Goal: Register for event/course

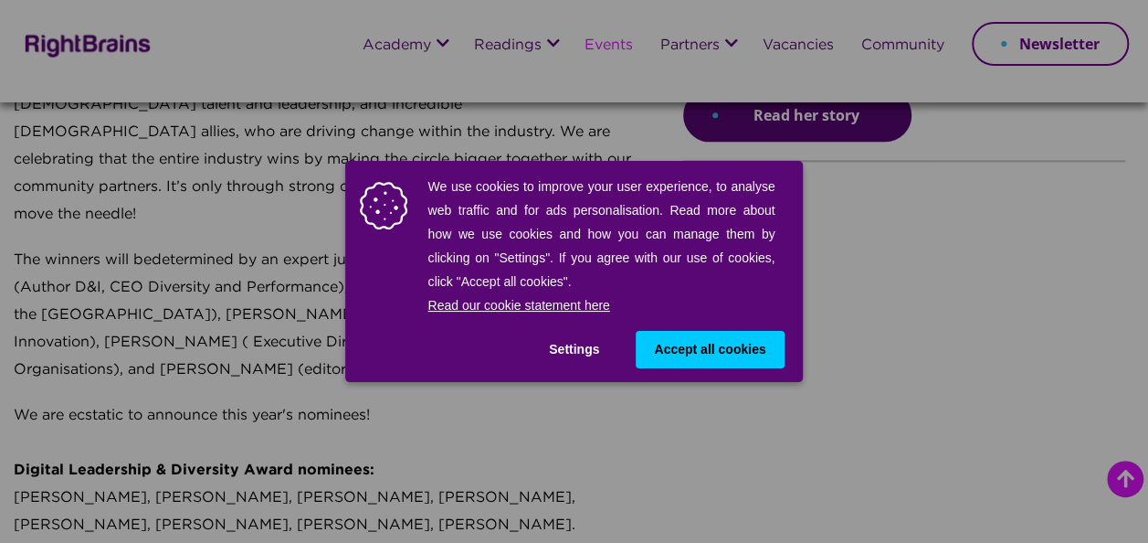
scroll to position [1094, 0]
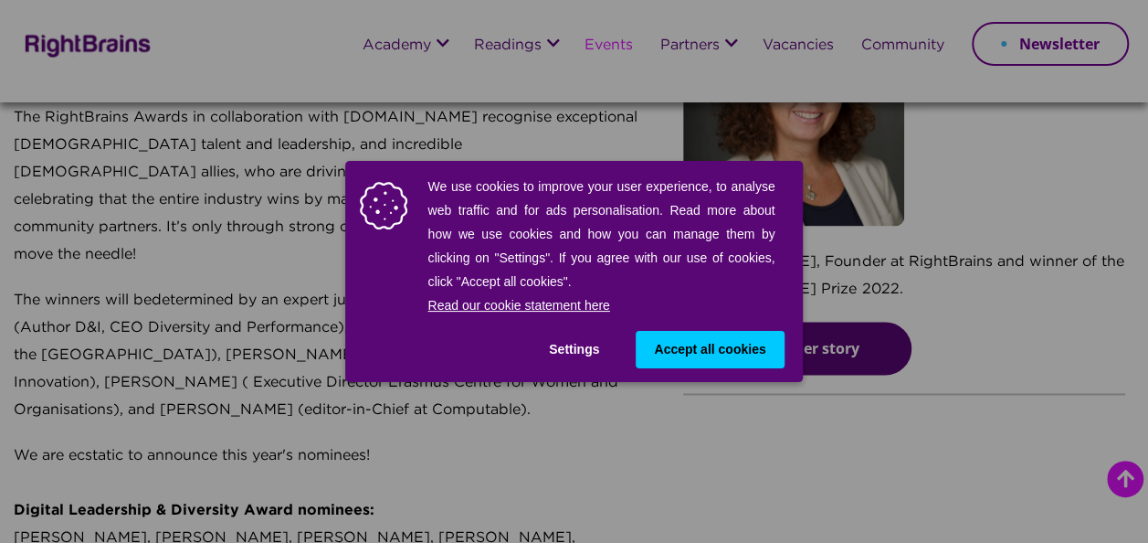
click at [700, 342] on span "Accept all cookies" at bounding box center [709, 349] width 111 height 19
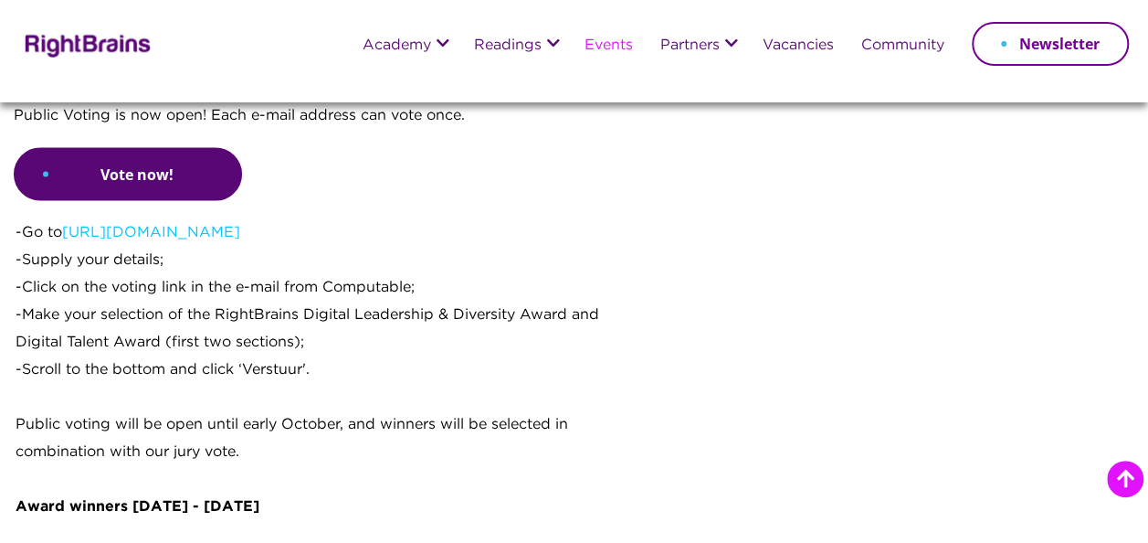
scroll to position [1644, 0]
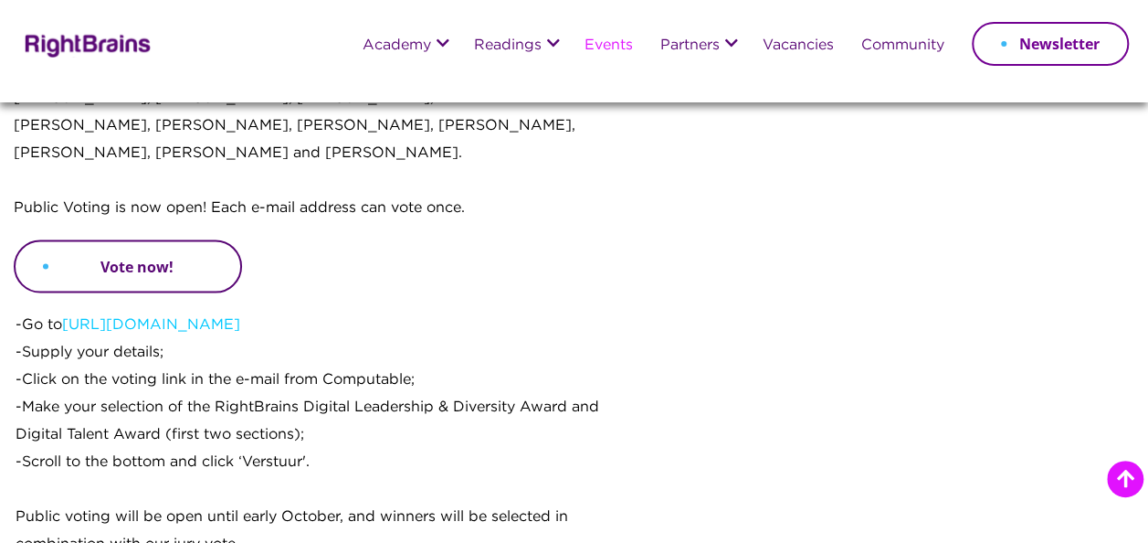
click at [69, 239] on link "Vote now!" at bounding box center [128, 265] width 228 height 53
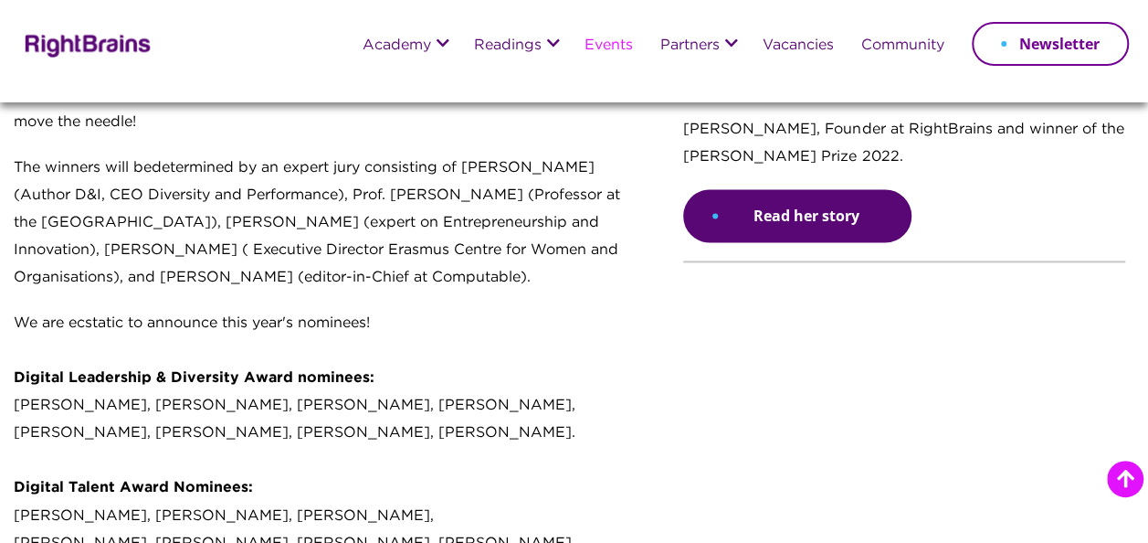
scroll to position [1370, 0]
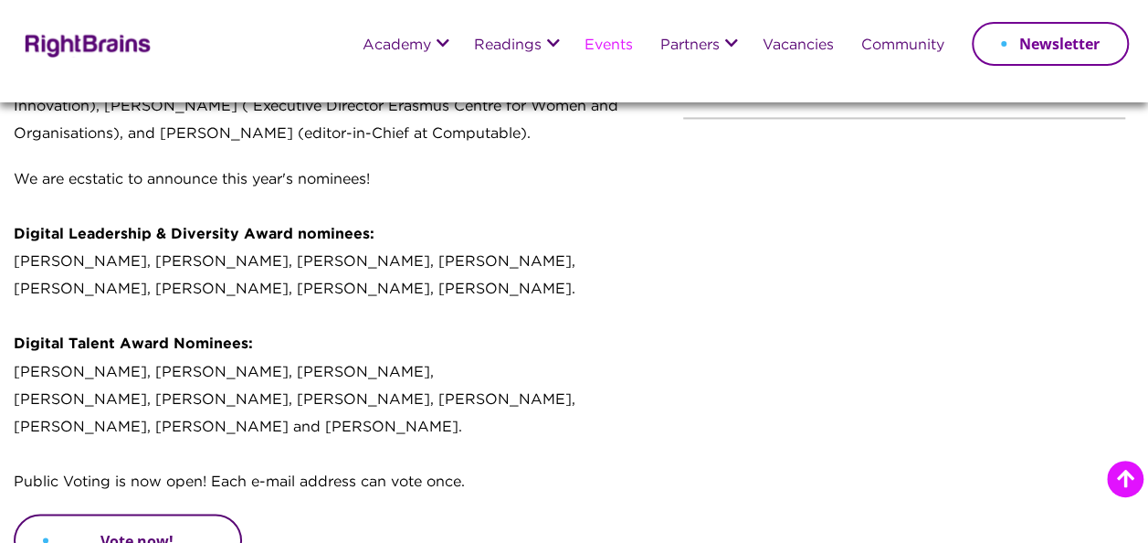
click at [105, 513] on link "Vote now!" at bounding box center [128, 539] width 228 height 53
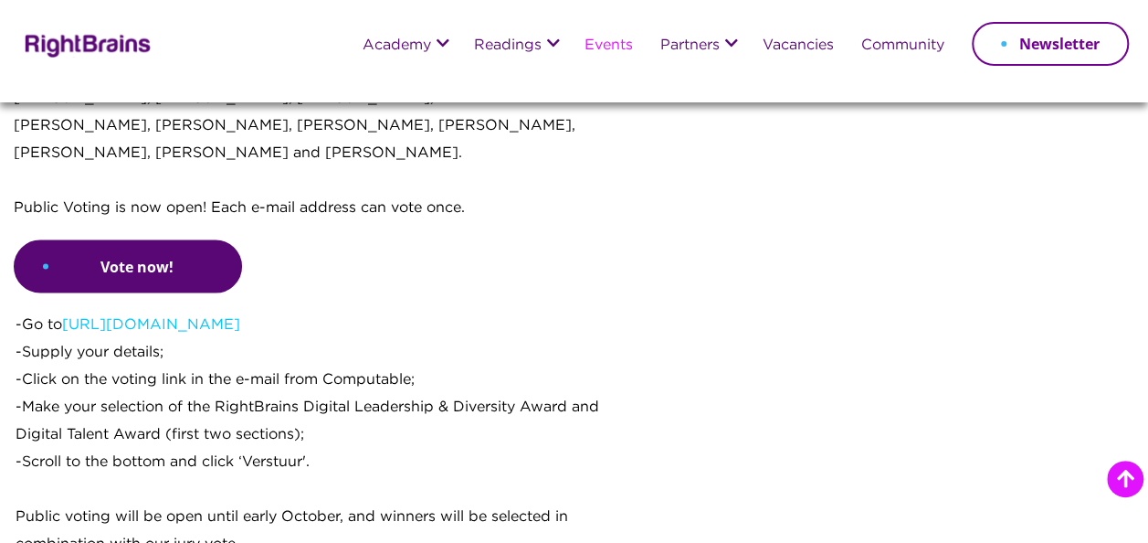
scroll to position [1644, 0]
click at [155, 317] on link "[URL][DOMAIN_NAME]" at bounding box center [151, 324] width 178 height 14
